Goal: Answer question/provide support: Share knowledge or assist other users

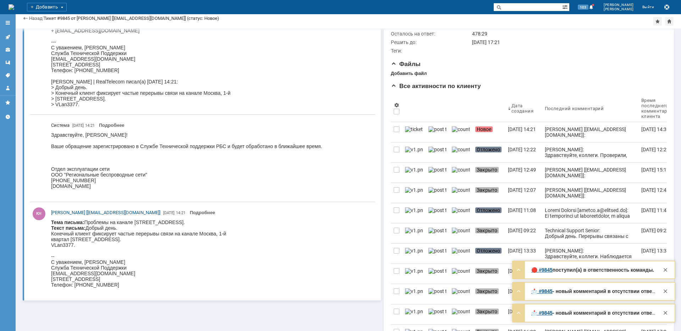
scroll to position [177, 0]
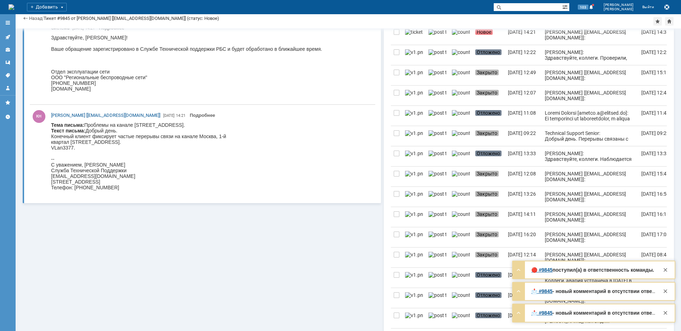
click at [194, 125] on body "Тема письма: Проблемы на канале [STREET_ADDRESS]. Текст письма: Добрый день. Ко…" at bounding box center [138, 156] width 175 height 68
copy body "Капотня"
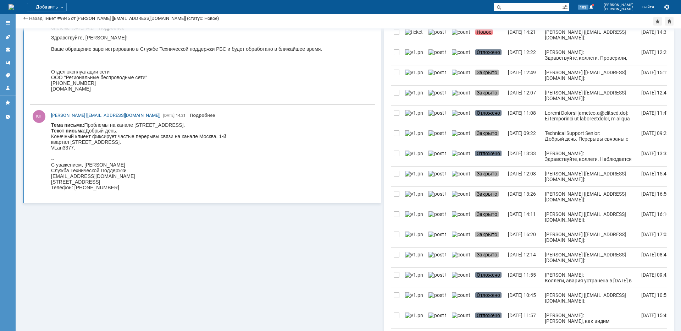
click at [172, 133] on body "Тема письма: Проблемы на канале [STREET_ADDRESS]. Текст письма: Добрый день. Ко…" at bounding box center [138, 156] width 175 height 68
click at [156, 138] on body "Тема письма: Проблемы на канале [STREET_ADDRESS]. Текст письма: Добрый день. Ко…" at bounding box center [138, 156] width 175 height 68
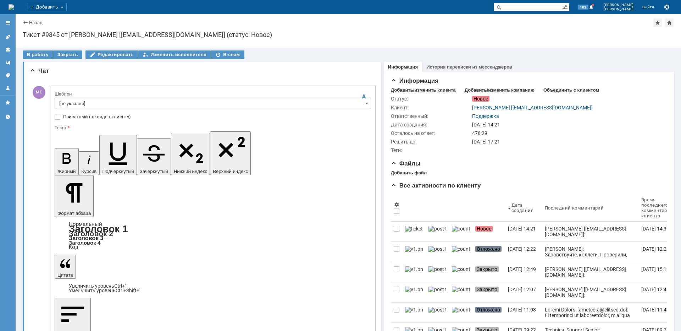
scroll to position [0, 0]
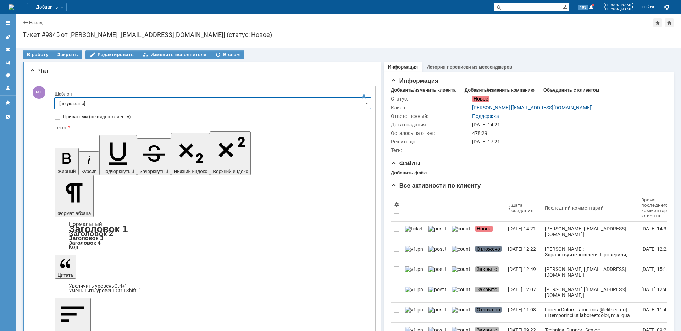
click at [73, 101] on input "[не указано]" at bounding box center [213, 103] width 316 height 11
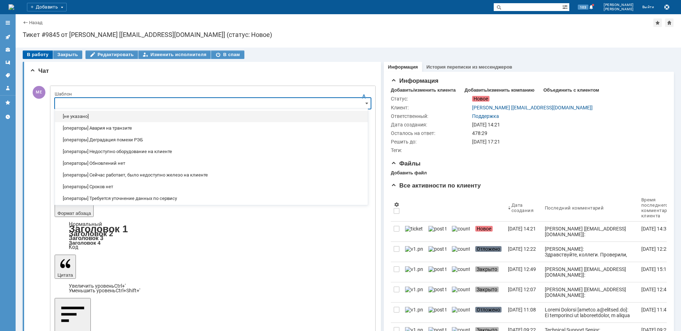
click at [39, 57] on div "В работу" at bounding box center [38, 54] width 30 height 9
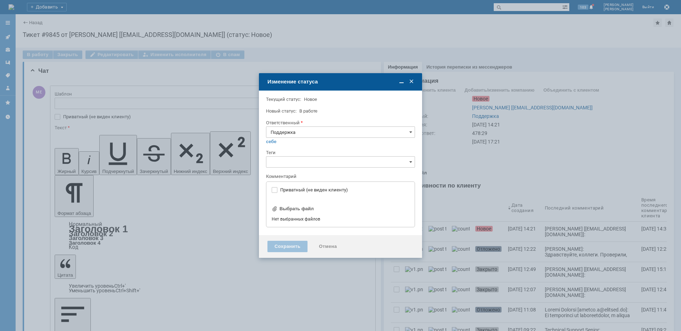
type input "[не указано]"
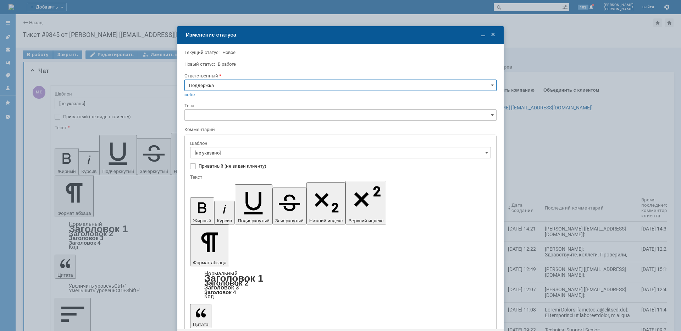
click at [212, 85] on input "Поддержка" at bounding box center [340, 84] width 312 height 11
click at [214, 156] on span "[PERSON_NAME]" at bounding box center [340, 157] width 303 height 6
type input "[PERSON_NAME]"
click at [219, 152] on input "[не указано]" at bounding box center [340, 152] width 301 height 11
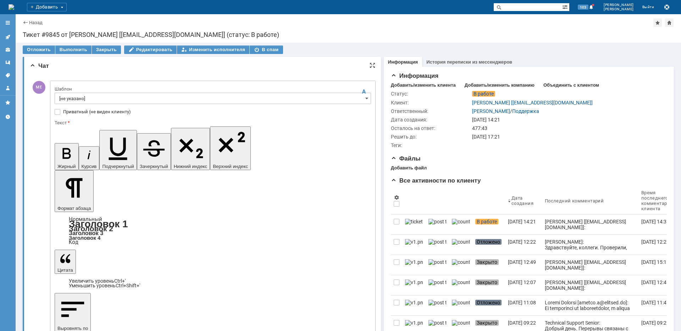
click at [112, 105] on div at bounding box center [213, 106] width 316 height 5
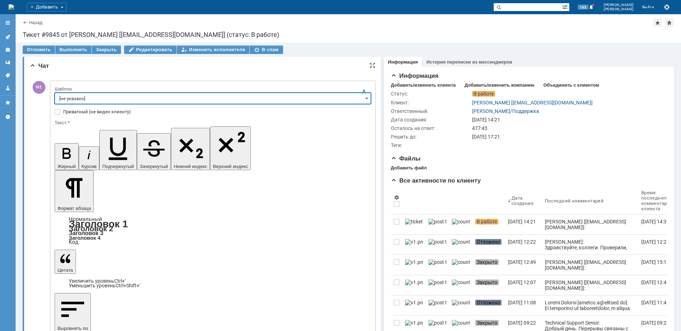
click at [113, 102] on input "[не указано]" at bounding box center [213, 98] width 316 height 11
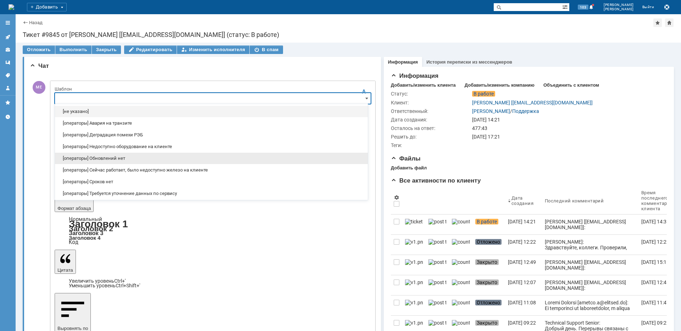
click at [133, 161] on div "[операторы] Обновлений нет" at bounding box center [211, 158] width 313 height 11
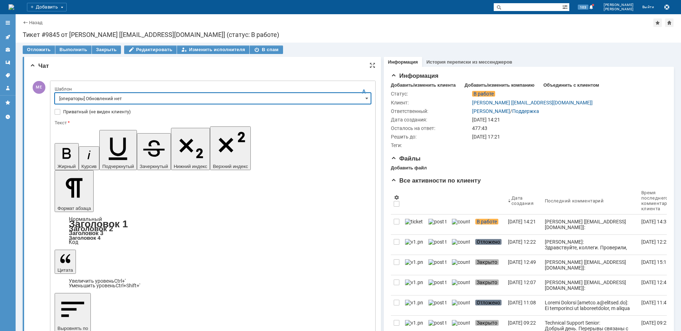
type input "[операторы] Обновлений нет"
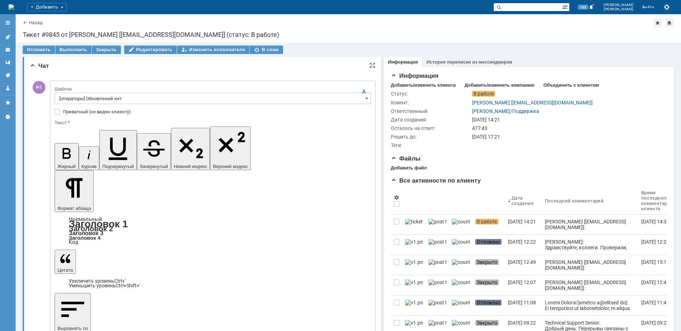
drag, startPoint x: 318, startPoint y: 2054, endPoint x: 102, endPoint y: 2061, distance: 216.2
drag, startPoint x: 151, startPoint y: 2050, endPoint x: 106, endPoint y: 2049, distance: 45.1
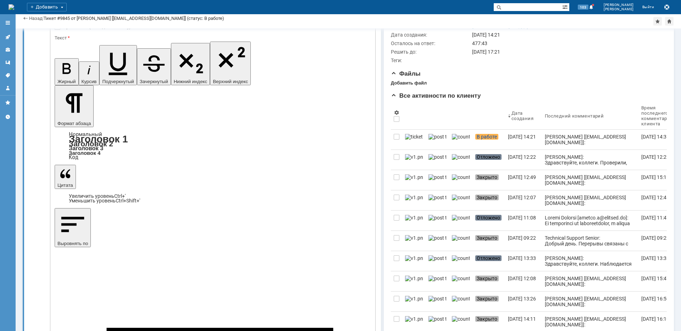
scroll to position [71, 0]
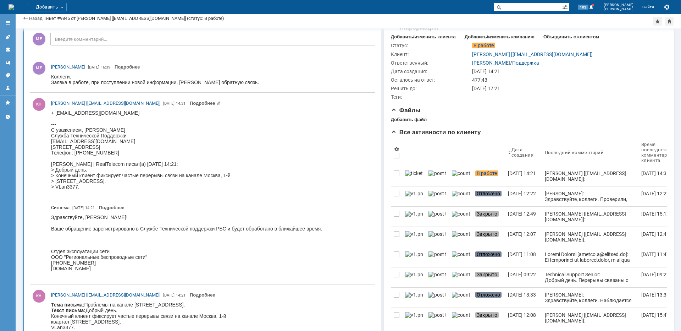
scroll to position [0, 0]
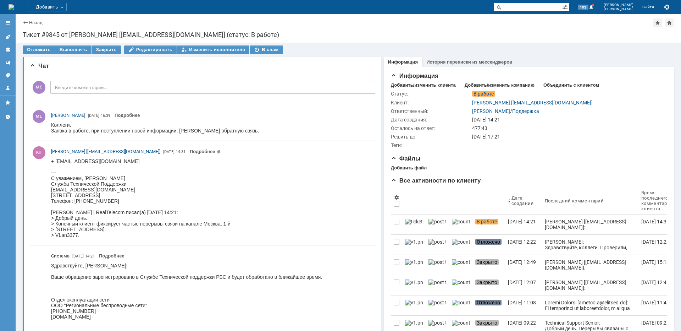
click at [9, 36] on icon at bounding box center [7, 37] width 5 height 5
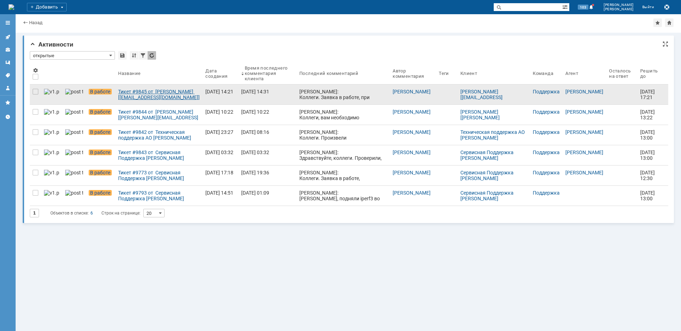
click at [139, 97] on div "Тикет #9845 от [PERSON_NAME] [[EMAIL_ADDRESS][DOMAIN_NAME]] (статус: В работе)" at bounding box center [159, 94] width 82 height 11
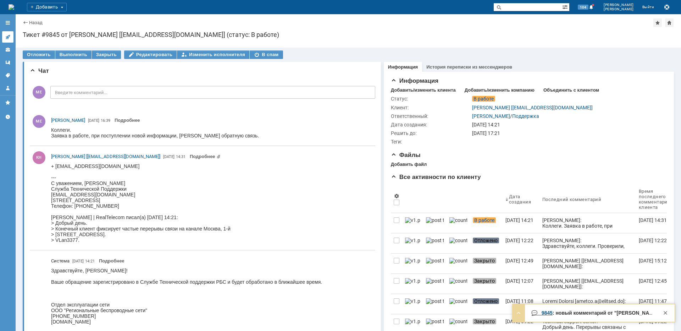
click at [7, 37] on icon at bounding box center [7, 37] width 5 height 5
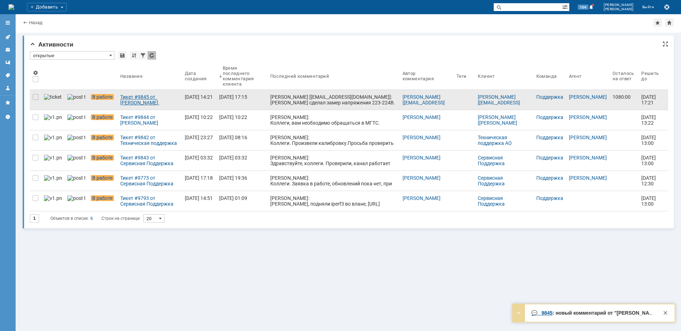
click at [125, 99] on div "Тикет #9845 от [PERSON_NAME] [[EMAIL_ADDRESS][DOMAIN_NAME]] (статус: В работе)" at bounding box center [149, 99] width 59 height 11
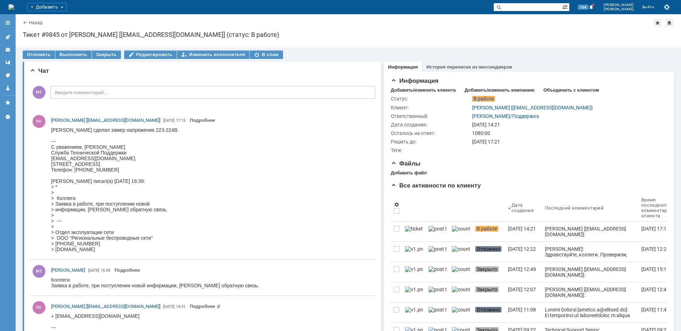
click at [165, 149] on html "[PERSON_NAME] сделал замер напряжения 223-224В. --- С уважением, [PERSON_NAME] …" at bounding box center [210, 189] width 318 height 125
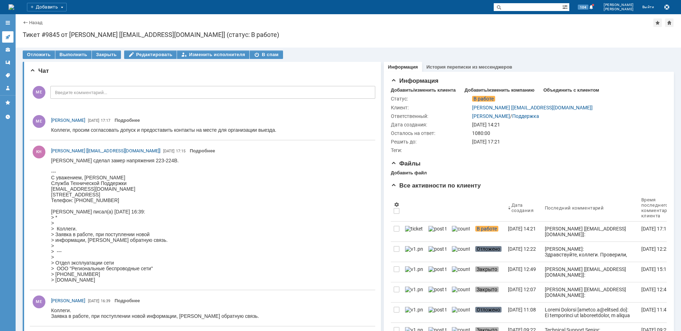
click at [11, 35] on link at bounding box center [7, 36] width 11 height 11
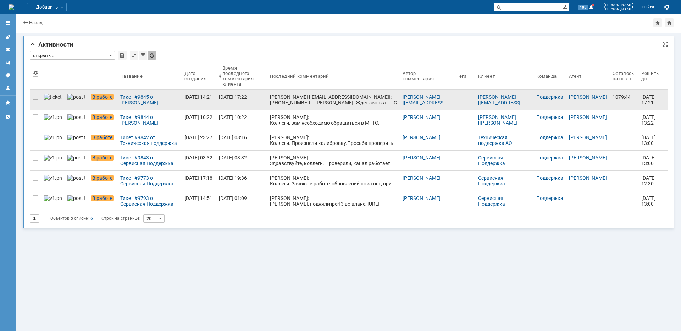
click at [93, 103] on link "В работе" at bounding box center [102, 100] width 29 height 20
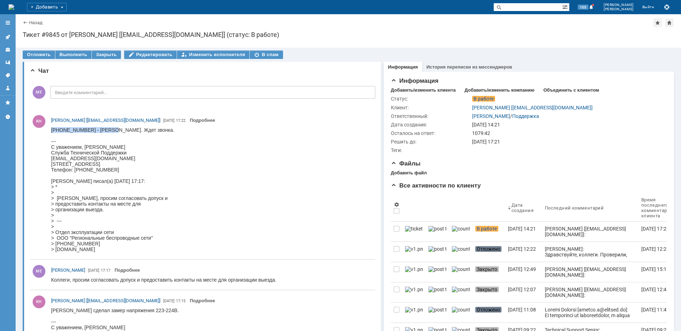
drag, startPoint x: 52, startPoint y: 130, endPoint x: 108, endPoint y: 131, distance: 55.7
click at [108, 131] on div "[PHONE_NUMBER] - [PERSON_NAME]. Ждет звонка. --- С уважением, [PERSON_NAME] Тех…" at bounding box center [112, 189] width 123 height 125
copy div "[PHONE_NUMBER] - [PERSON_NAME]"
click at [10, 37] on icon at bounding box center [8, 37] width 6 height 6
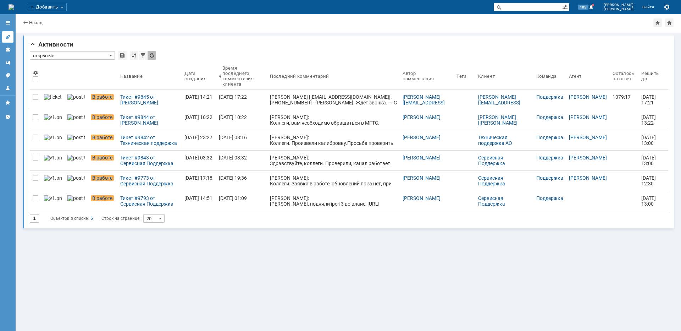
click at [8, 32] on link at bounding box center [7, 36] width 11 height 11
click at [6, 40] on link at bounding box center [7, 36] width 11 height 11
